Goal: Information Seeking & Learning: Learn about a topic

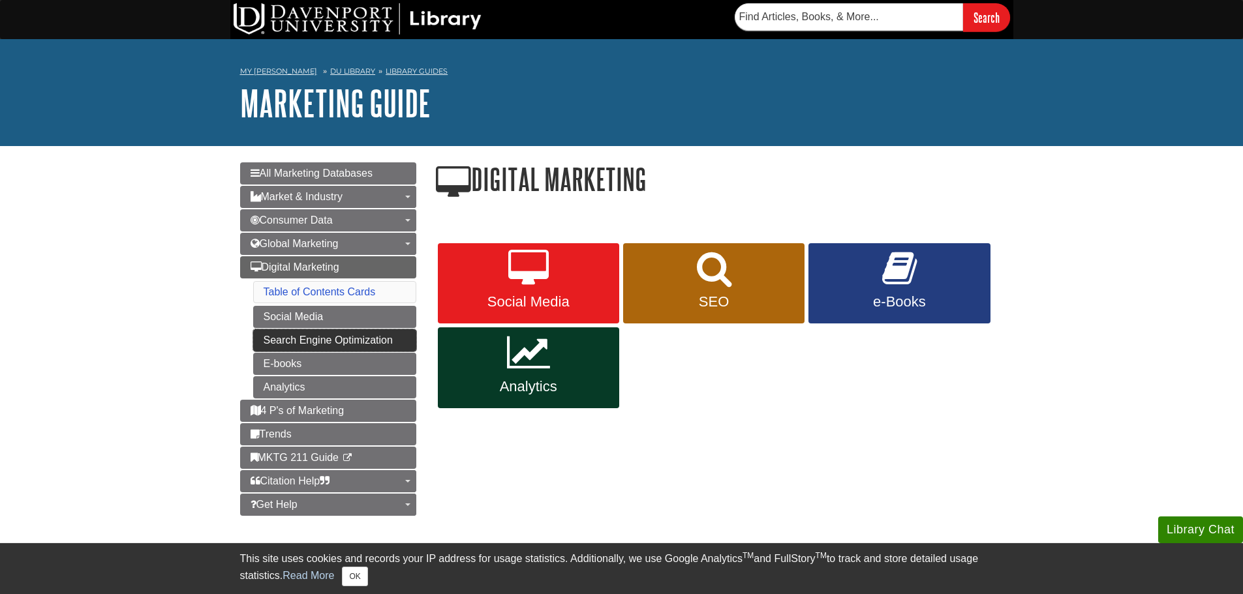
click at [349, 342] on link "Search Engine Optimization" at bounding box center [334, 340] width 163 height 22
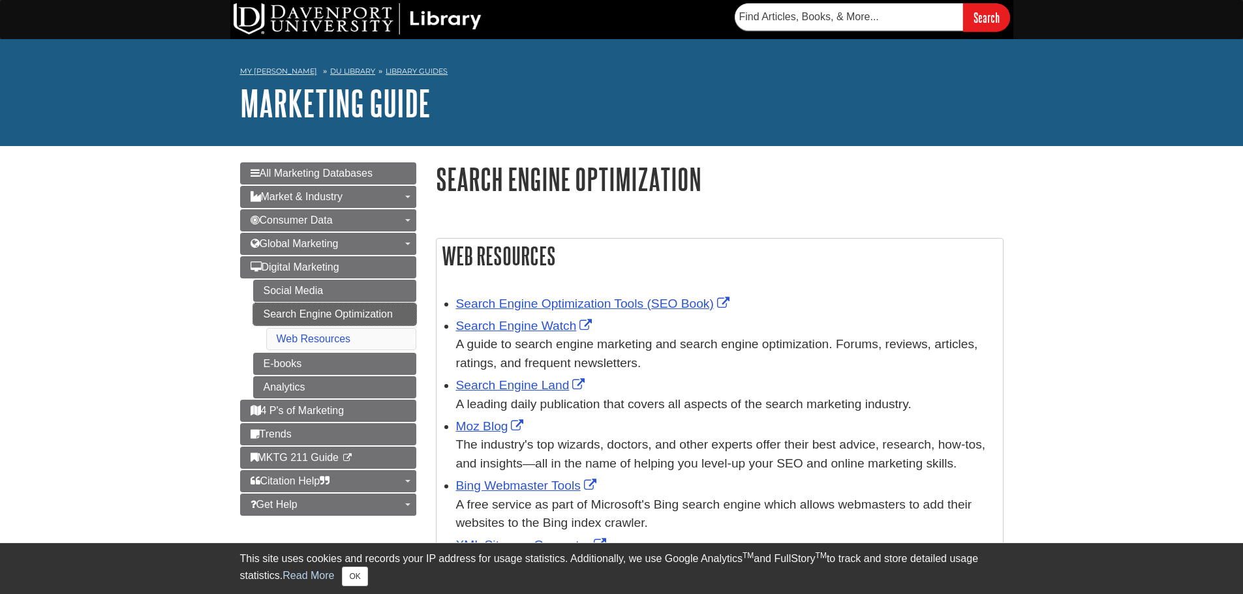
click at [349, 324] on link "Search Engine Optimization" at bounding box center [334, 314] width 163 height 22
click at [351, 310] on link "Search Engine Optimization" at bounding box center [334, 314] width 163 height 22
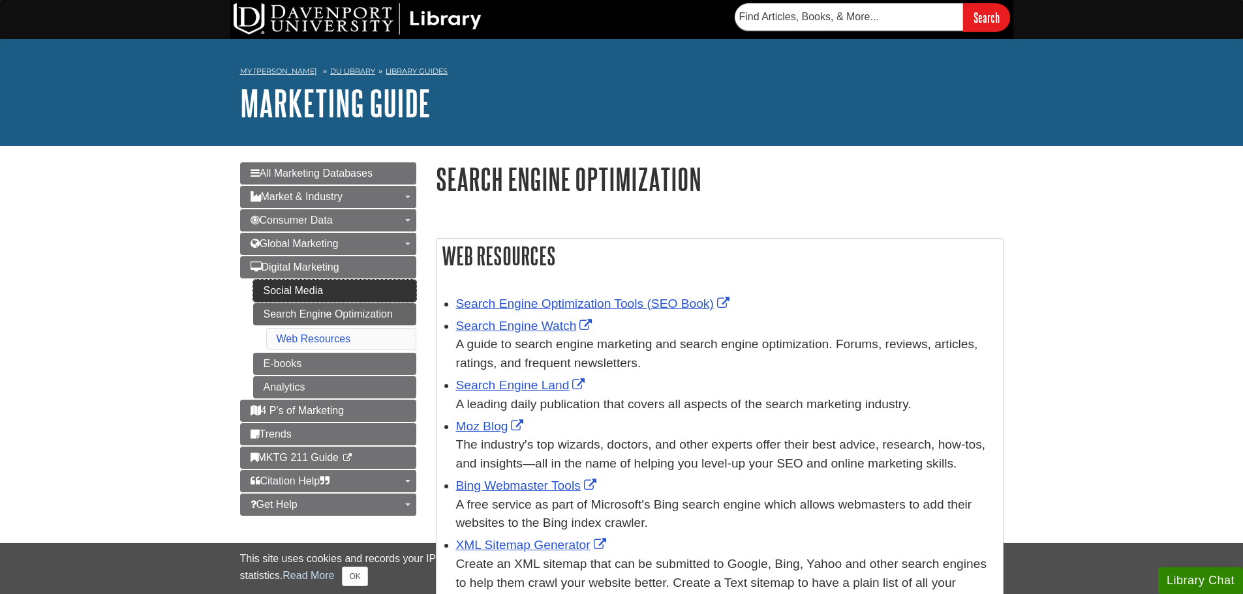
click at [350, 296] on link "Social Media" at bounding box center [334, 291] width 163 height 22
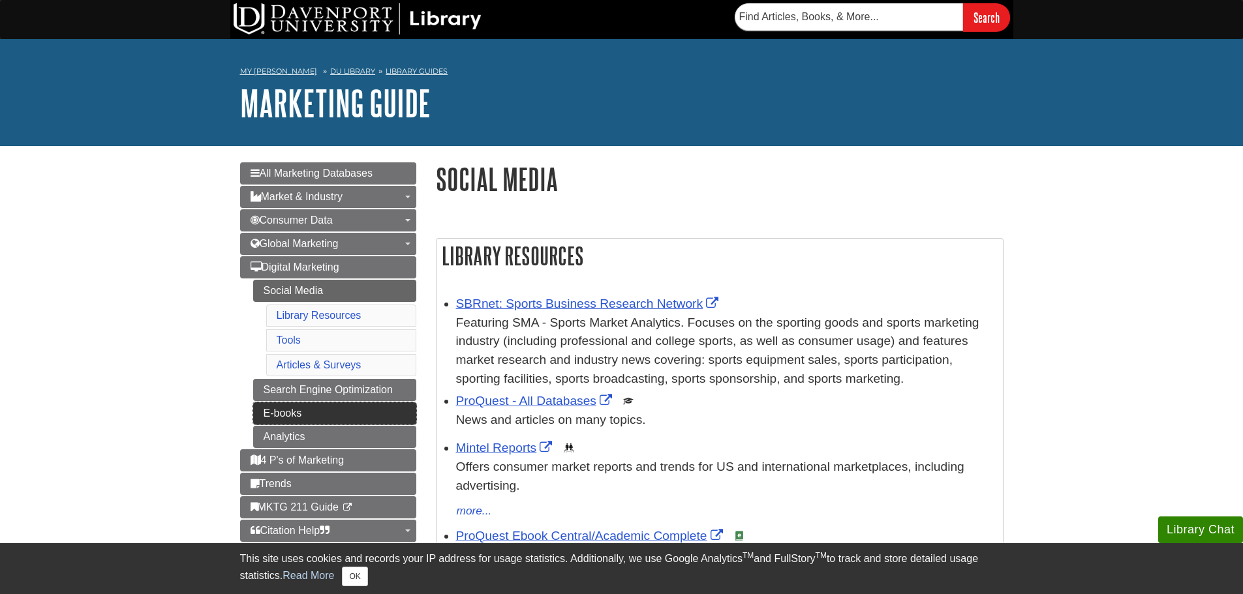
click at [342, 407] on link "E-books" at bounding box center [334, 413] width 163 height 22
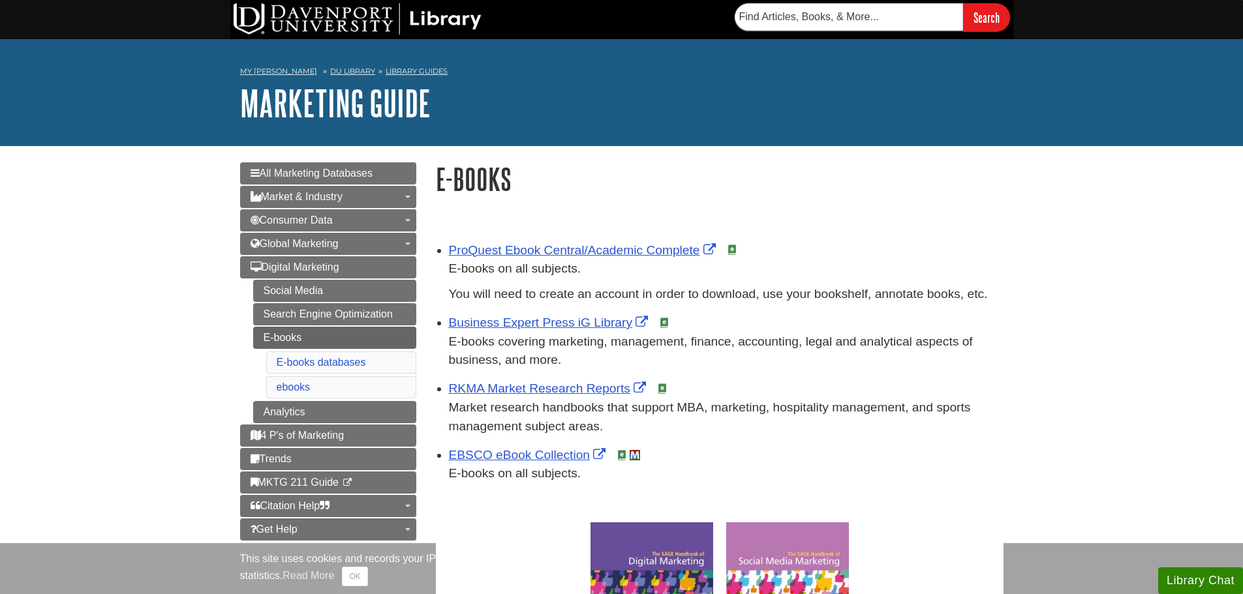
scroll to position [206, 568]
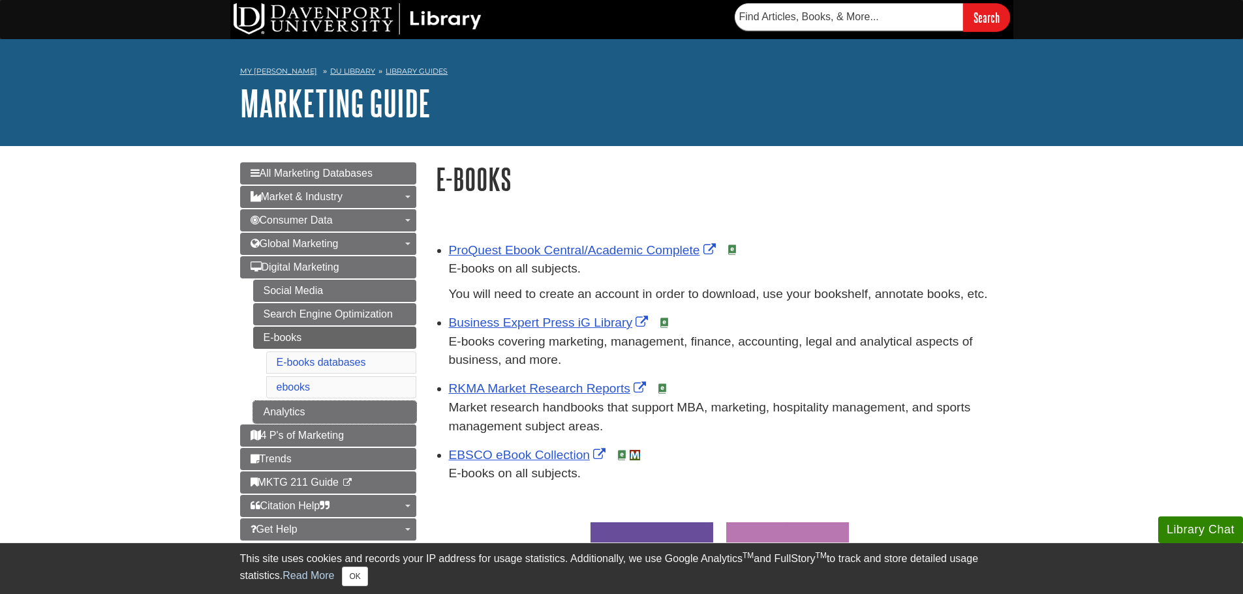
click at [342, 407] on link "Analytics" at bounding box center [334, 412] width 163 height 22
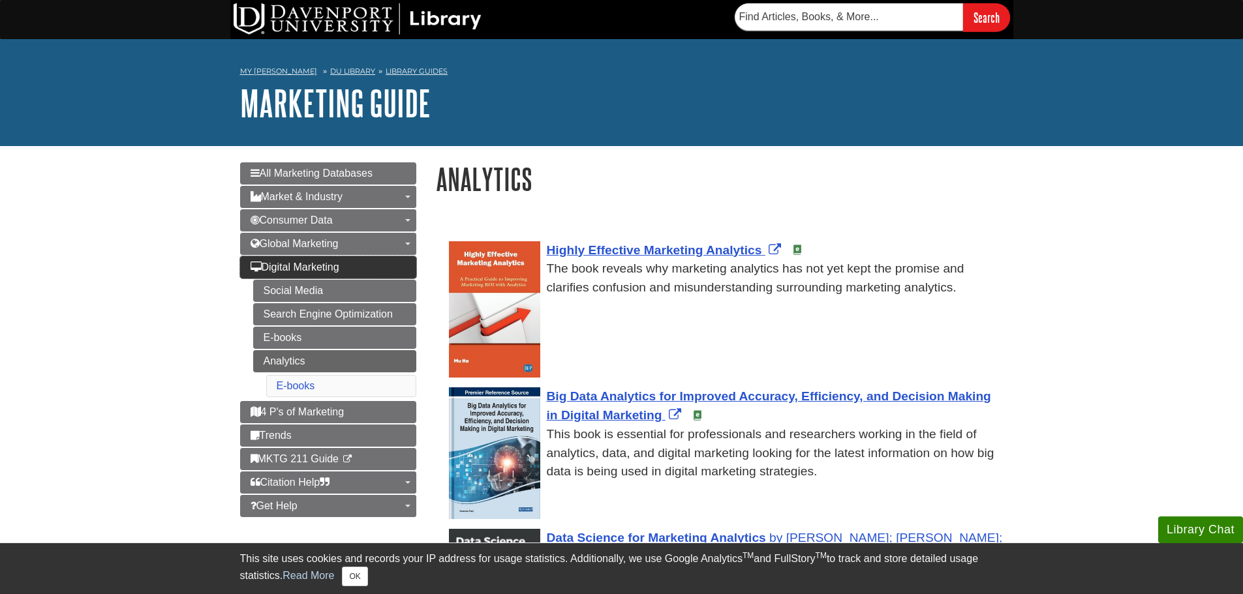
click at [327, 274] on link "Digital Marketing" at bounding box center [328, 267] width 176 height 22
